Goal: Information Seeking & Learning: Learn about a topic

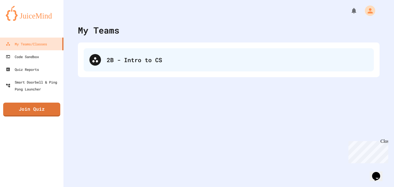
click at [162, 50] on div "2B - Intro to CS" at bounding box center [229, 59] width 290 height 23
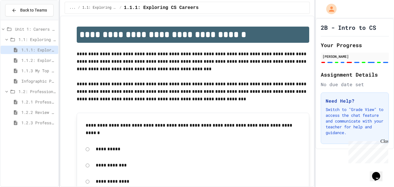
click at [56, 129] on div "Unit 1: Careers & Professionalism 1.1: Exploring CS Careers 1.1.1: Exploring CS…" at bounding box center [30, 77] width 58 height 108
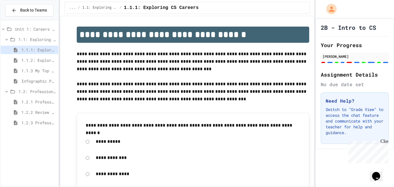
click at [54, 128] on div "1.2.3 Professional Communication Challenge" at bounding box center [30, 123] width 58 height 10
click at [55, 126] on div "1.2.3 Professional Communication Challenge" at bounding box center [30, 122] width 58 height 8
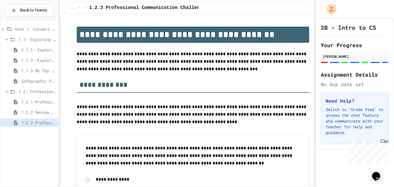
click at [53, 114] on span "1.2.2 Review - Professional Communication" at bounding box center [38, 112] width 35 height 6
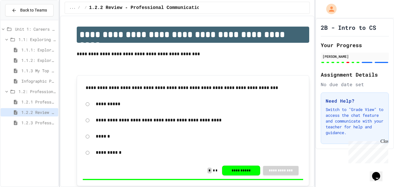
click at [50, 102] on span "1.2.1 Professional Communication" at bounding box center [38, 102] width 35 height 6
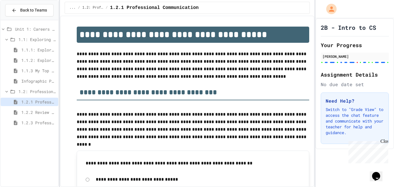
click at [47, 80] on span "Infographic Project: Your favorite CS" at bounding box center [38, 81] width 35 height 6
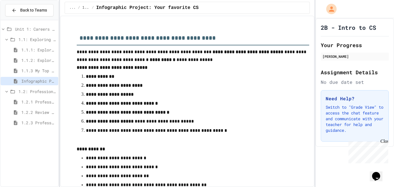
click at [48, 72] on span "1.1.3 My Top 3 CS Careers!" at bounding box center [38, 71] width 35 height 6
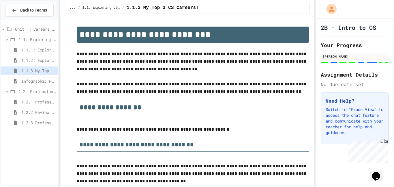
click at [49, 59] on span "1.1.2: Exploring CS Careers - Review" at bounding box center [38, 60] width 35 height 6
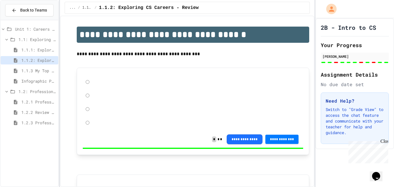
click at [48, 47] on span "1.1.1: Exploring CS Careers" at bounding box center [38, 50] width 35 height 6
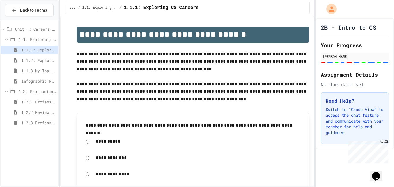
click at [30, 119] on span "1.2.3 Professional Communication Challenge" at bounding box center [38, 122] width 35 height 6
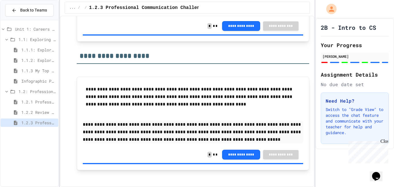
scroll to position [817, 0]
